Goal: Navigation & Orientation: Find specific page/section

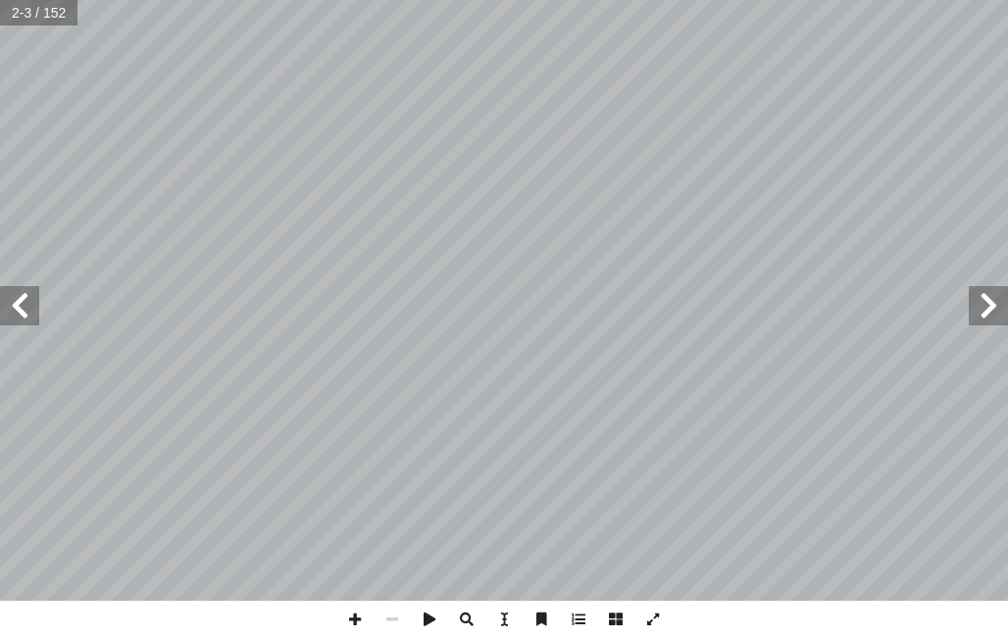
click at [16, 306] on span at bounding box center [19, 305] width 39 height 39
click at [36, 294] on span at bounding box center [19, 305] width 39 height 39
click at [24, 286] on span at bounding box center [19, 305] width 39 height 39
click at [28, 321] on span at bounding box center [19, 305] width 39 height 39
click at [22, 305] on span at bounding box center [19, 305] width 39 height 39
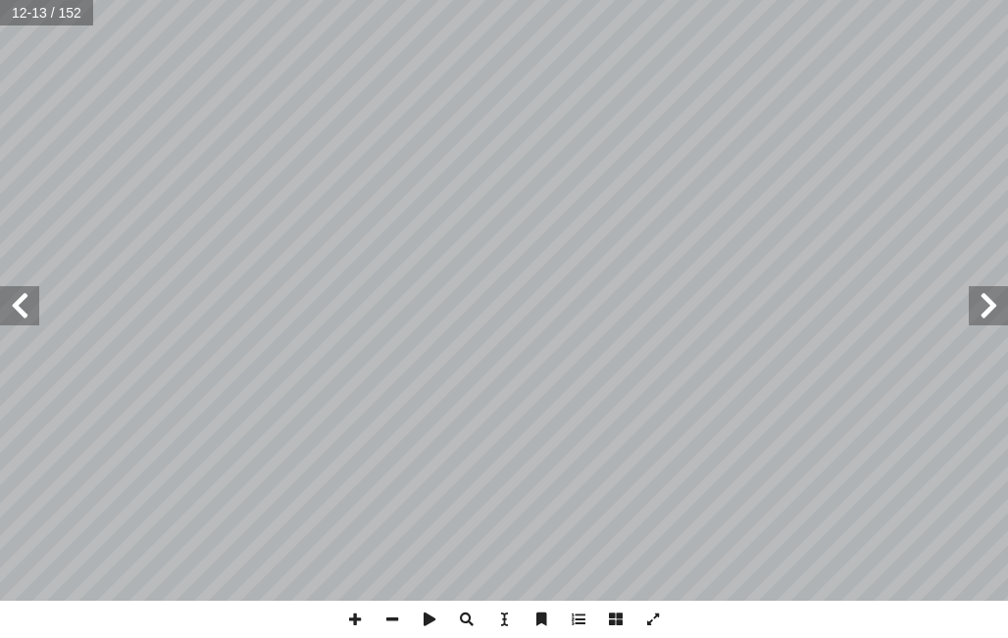
click at [25, 296] on span at bounding box center [19, 305] width 39 height 39
click at [35, 289] on span at bounding box center [19, 305] width 39 height 39
click at [30, 294] on span at bounding box center [19, 305] width 39 height 39
click at [4, 286] on span at bounding box center [19, 305] width 39 height 39
click at [6, 315] on span at bounding box center [19, 305] width 39 height 39
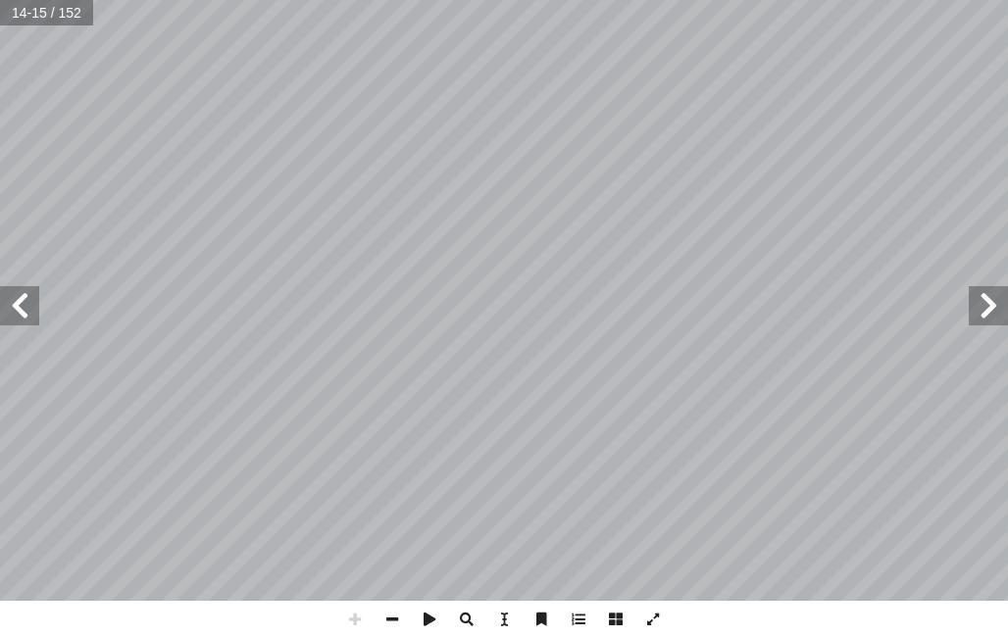
click at [12, 322] on span at bounding box center [19, 305] width 39 height 39
click at [26, 323] on span at bounding box center [19, 305] width 39 height 39
click at [20, 324] on span at bounding box center [19, 305] width 39 height 39
click at [32, 315] on span at bounding box center [19, 305] width 39 height 39
click at [32, 299] on span at bounding box center [19, 305] width 39 height 39
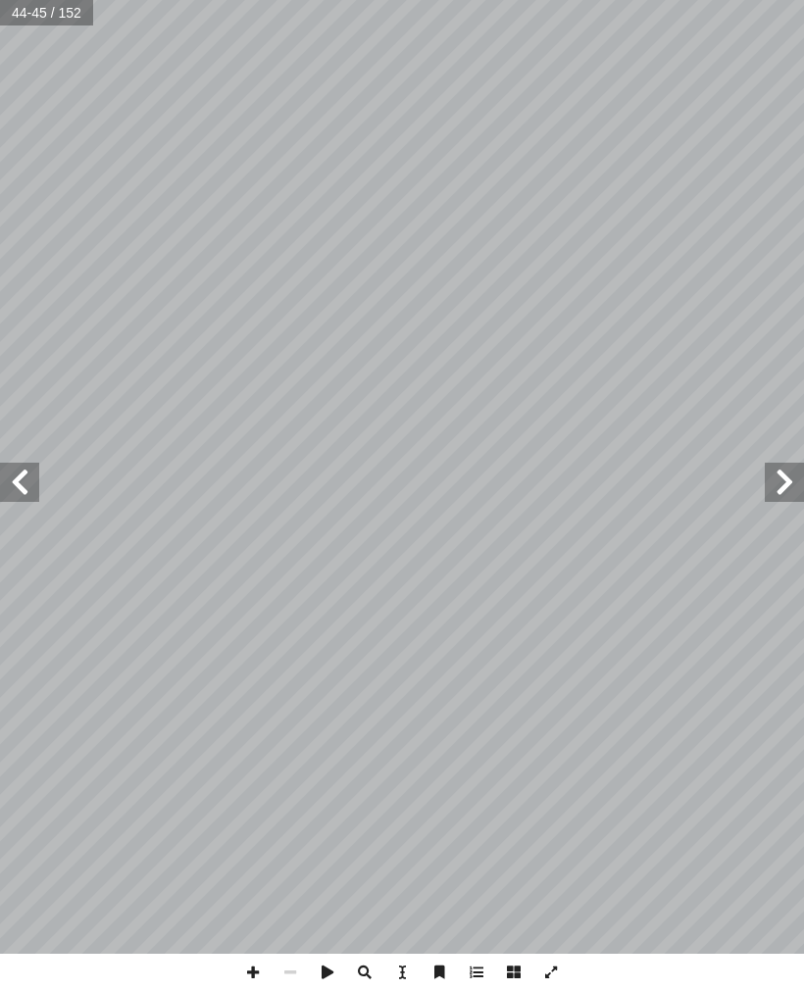
click at [24, 493] on span at bounding box center [19, 482] width 39 height 39
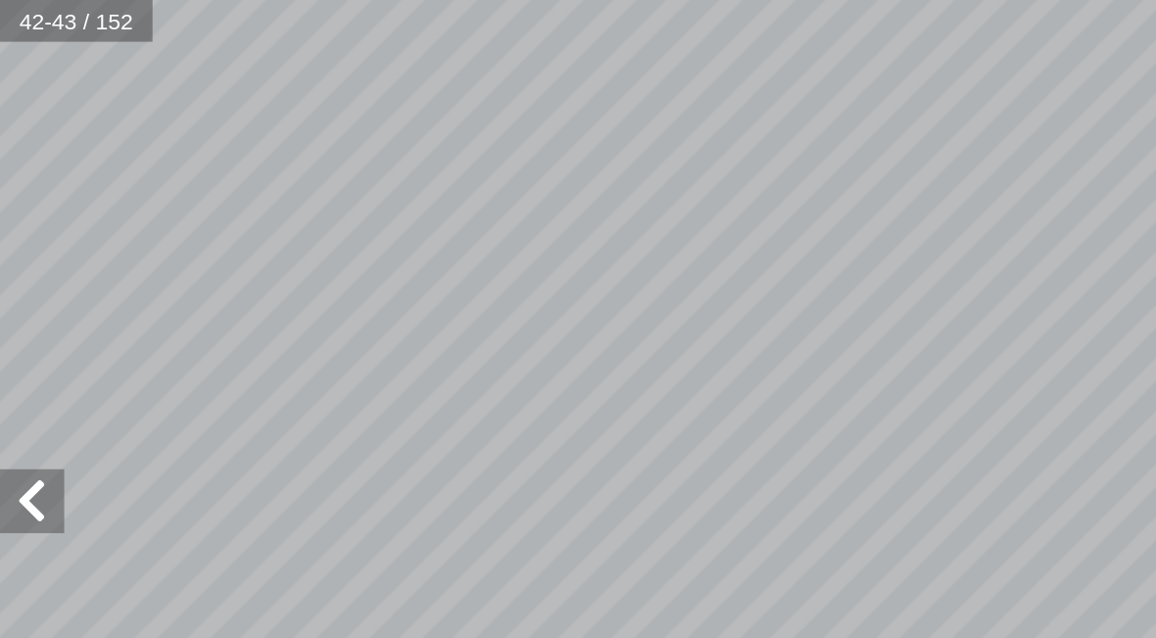
click at [11, 303] on span at bounding box center [19, 305] width 39 height 39
click at [31, 303] on span at bounding box center [19, 305] width 39 height 39
click at [24, 302] on span at bounding box center [19, 305] width 39 height 39
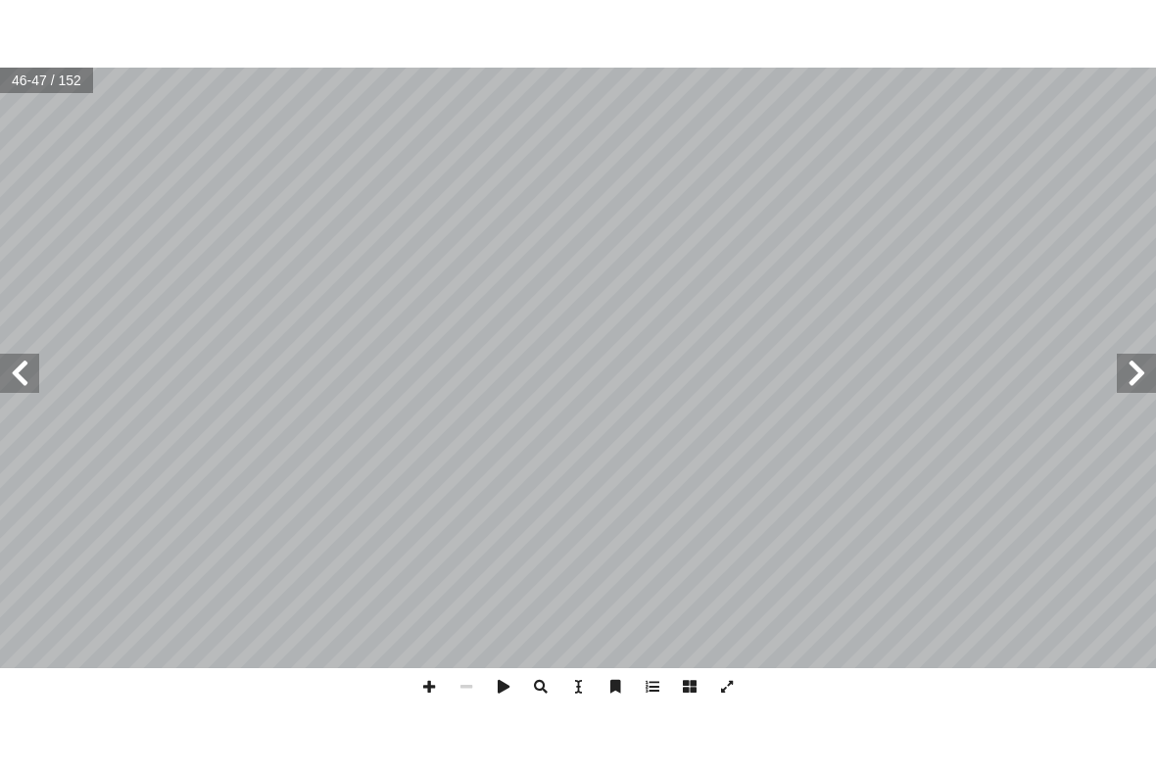
scroll to position [96, 431]
